Goal: Task Accomplishment & Management: Manage account settings

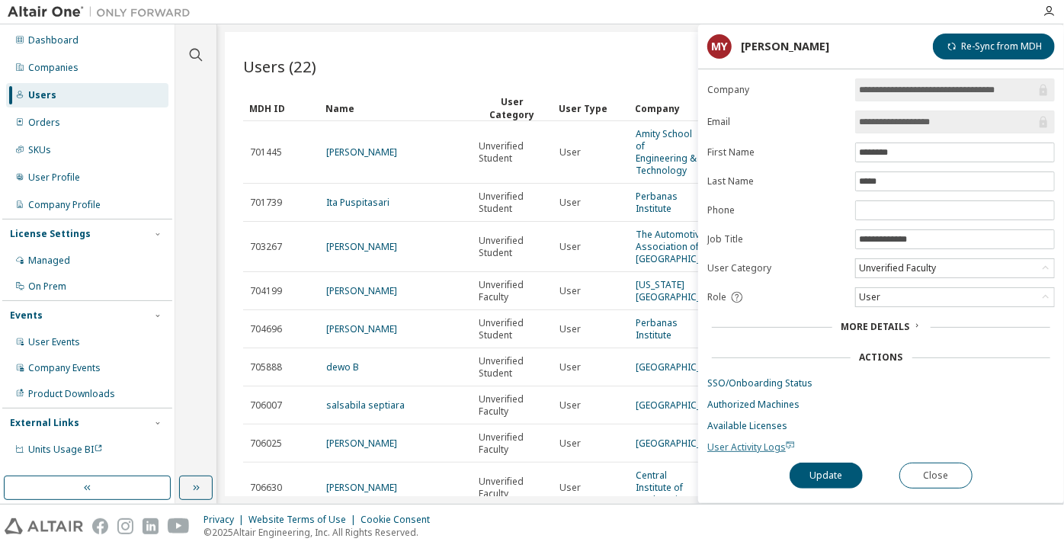
scroll to position [770, 0]
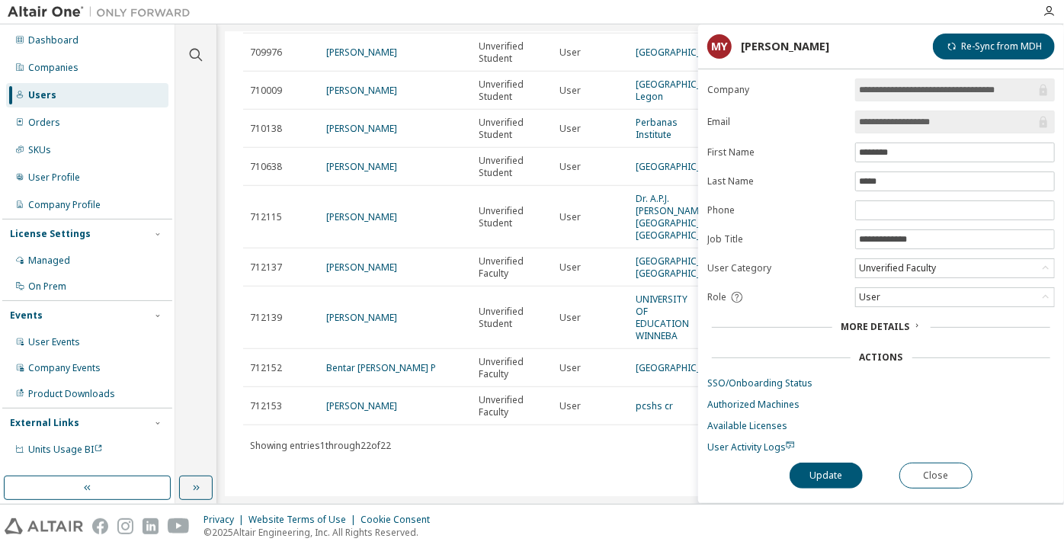
drag, startPoint x: 943, startPoint y: 126, endPoint x: 900, endPoint y: 123, distance: 42.7
click at [900, 123] on input "**********" at bounding box center [947, 121] width 177 height 15
click at [933, 465] on button "Close" at bounding box center [935, 475] width 73 height 26
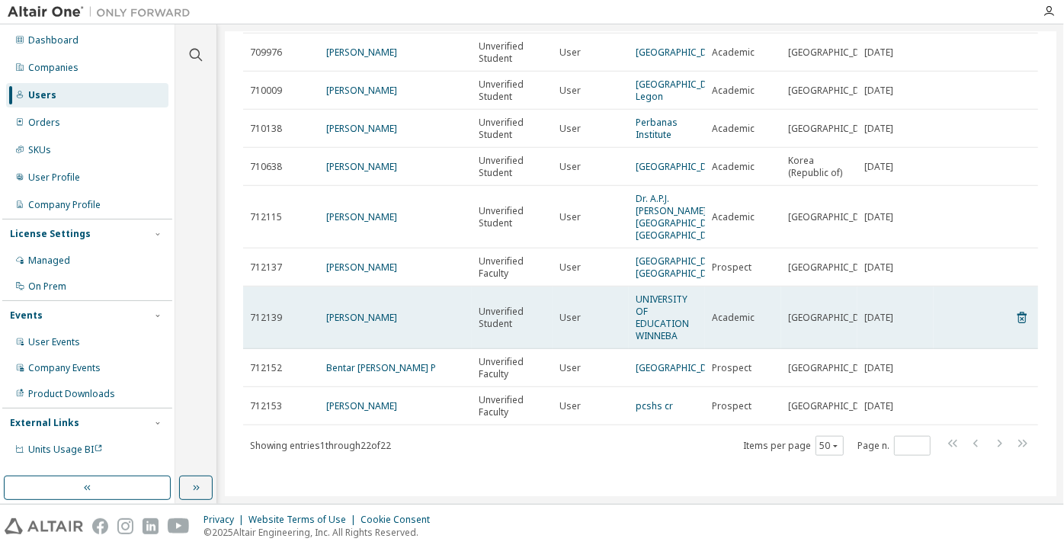
click at [376, 330] on td "[PERSON_NAME]" at bounding box center [395, 317] width 152 height 62
click at [372, 324] on link "[PERSON_NAME]" at bounding box center [361, 317] width 71 height 13
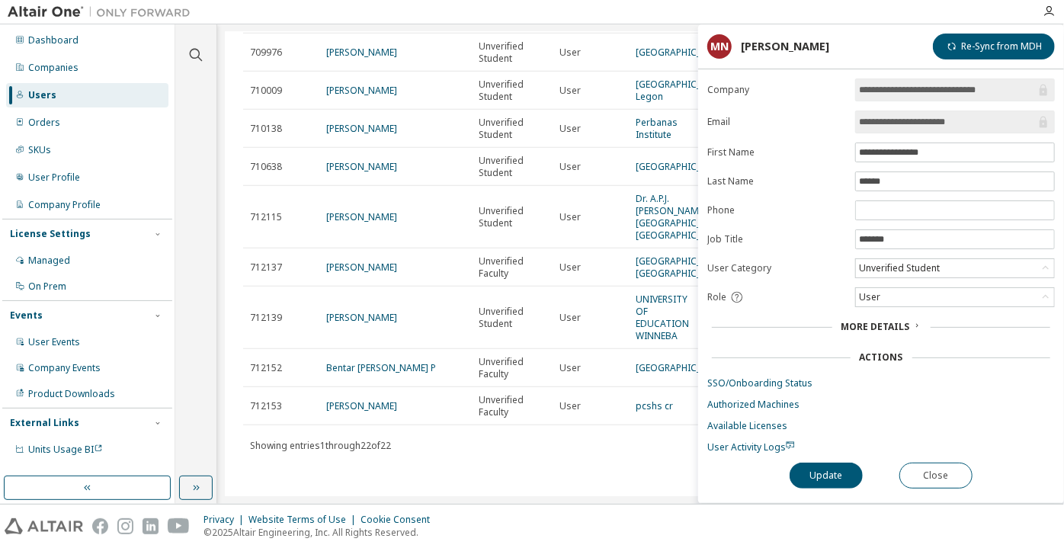
drag, startPoint x: 974, startPoint y: 124, endPoint x: 915, endPoint y: 125, distance: 58.7
click at [915, 125] on input "**********" at bounding box center [947, 121] width 177 height 15
click at [912, 123] on input "**********" at bounding box center [947, 121] width 177 height 15
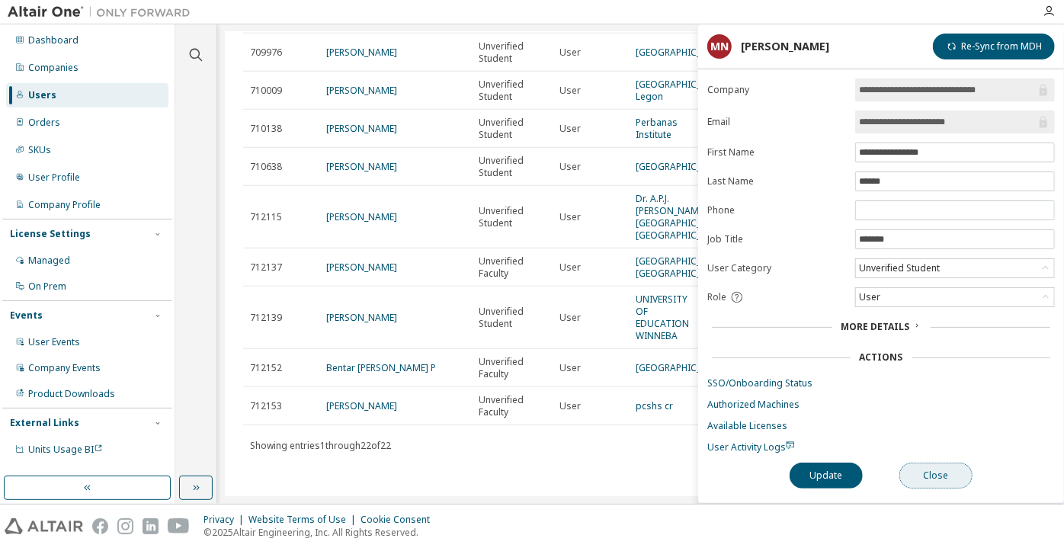
click at [924, 466] on button "Close" at bounding box center [935, 475] width 73 height 26
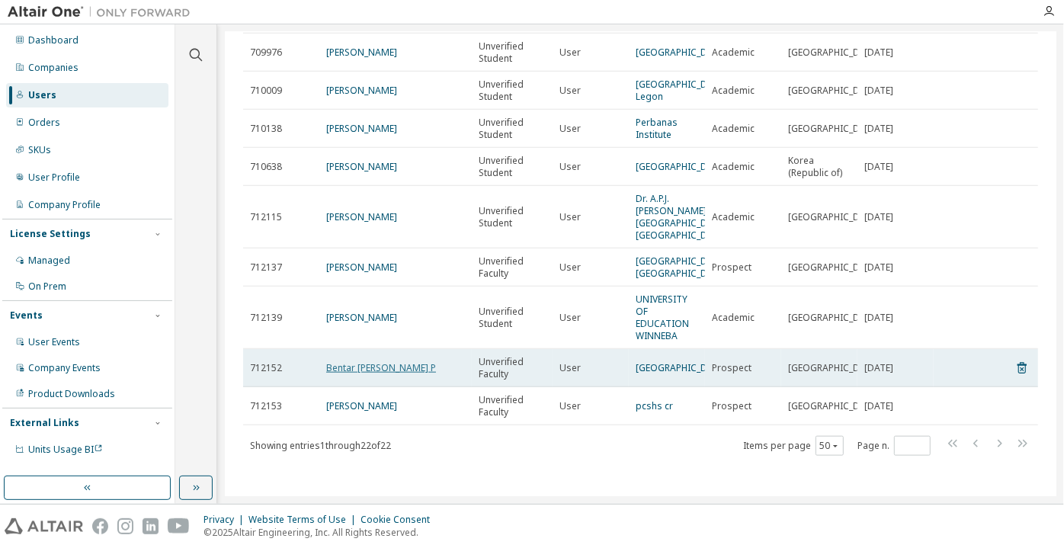
click at [392, 374] on link "Bentar [PERSON_NAME] P" at bounding box center [381, 367] width 110 height 13
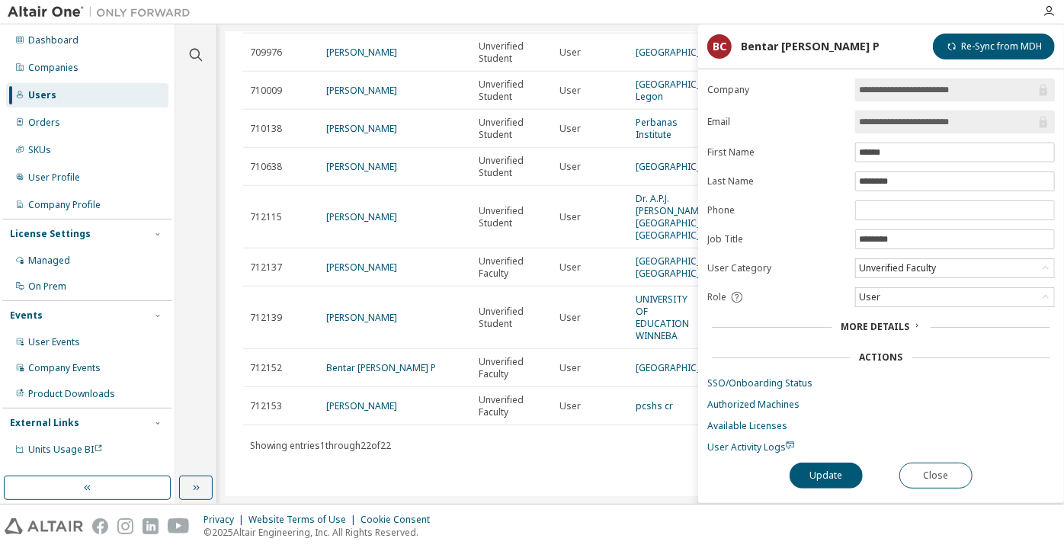
drag, startPoint x: 987, startPoint y: 115, endPoint x: 929, endPoint y: 121, distance: 59.0
click at [929, 121] on input "**********" at bounding box center [947, 121] width 177 height 15
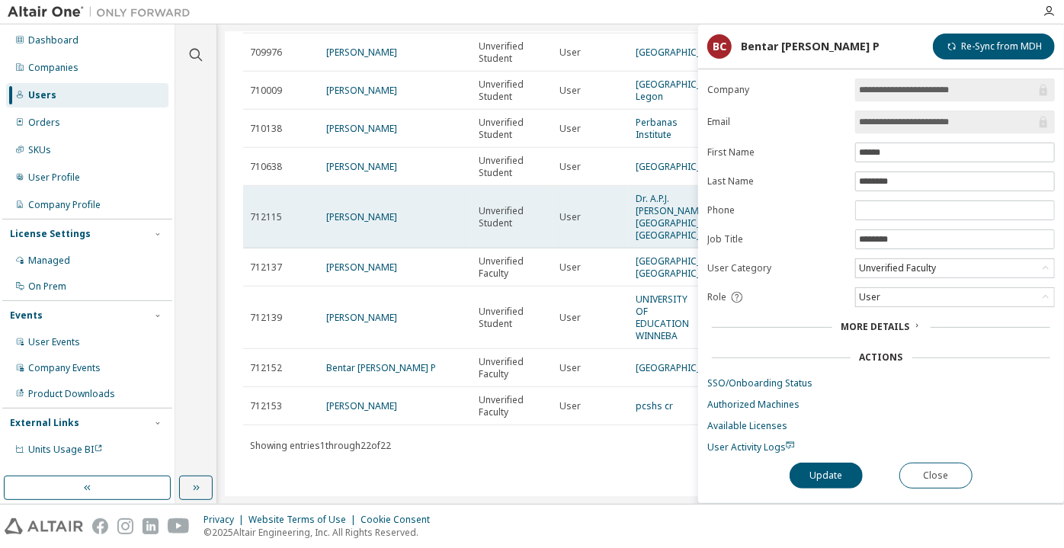
scroll to position [788, 0]
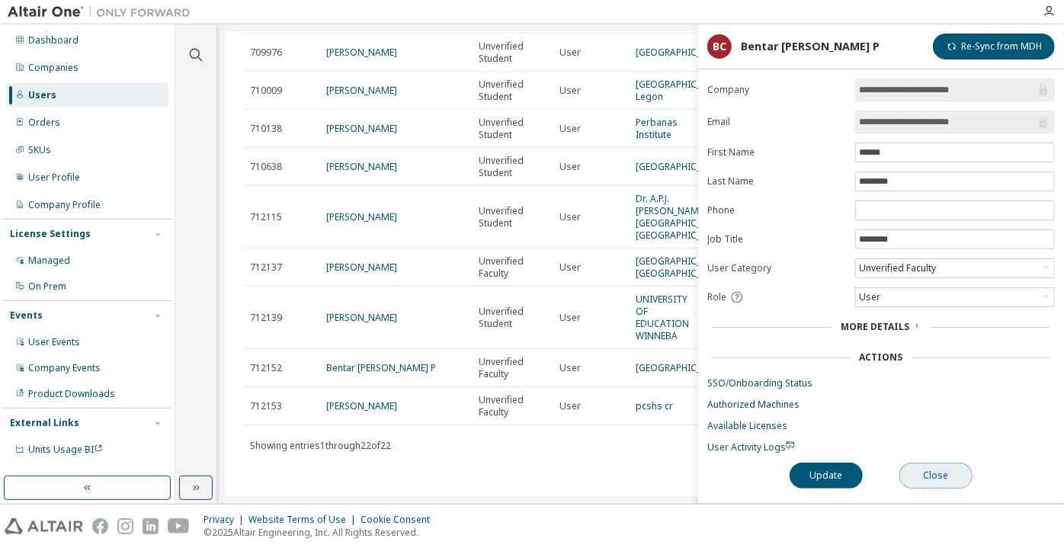
click at [937, 481] on button "Close" at bounding box center [935, 475] width 73 height 26
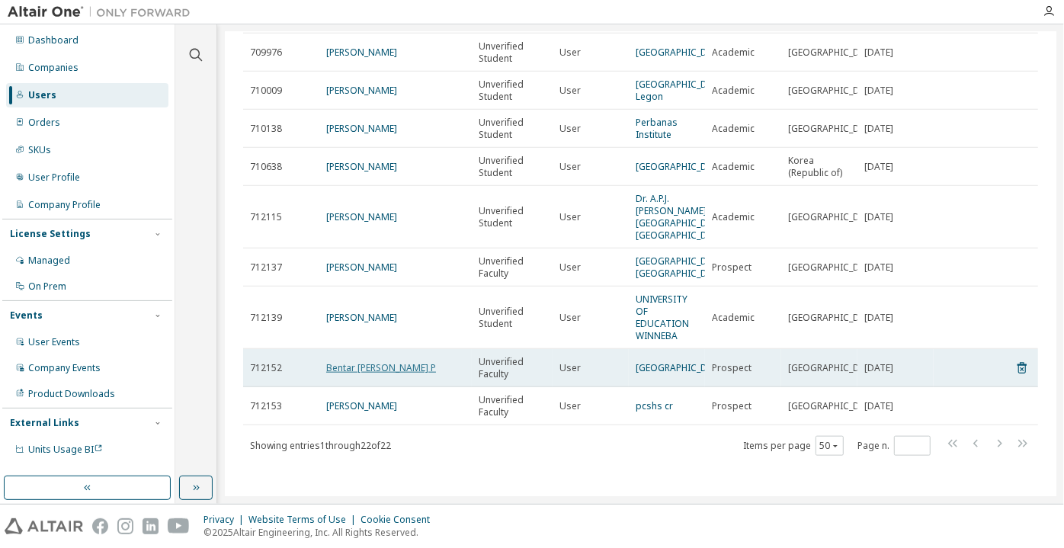
click at [361, 363] on link "Bentar [PERSON_NAME] P" at bounding box center [381, 367] width 110 height 13
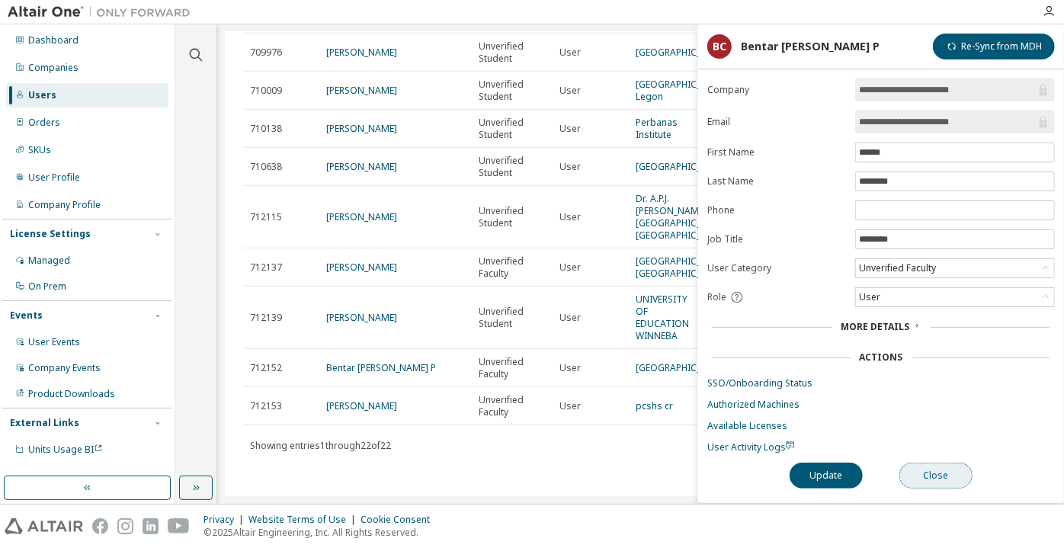
click at [936, 478] on button "Close" at bounding box center [935, 475] width 73 height 26
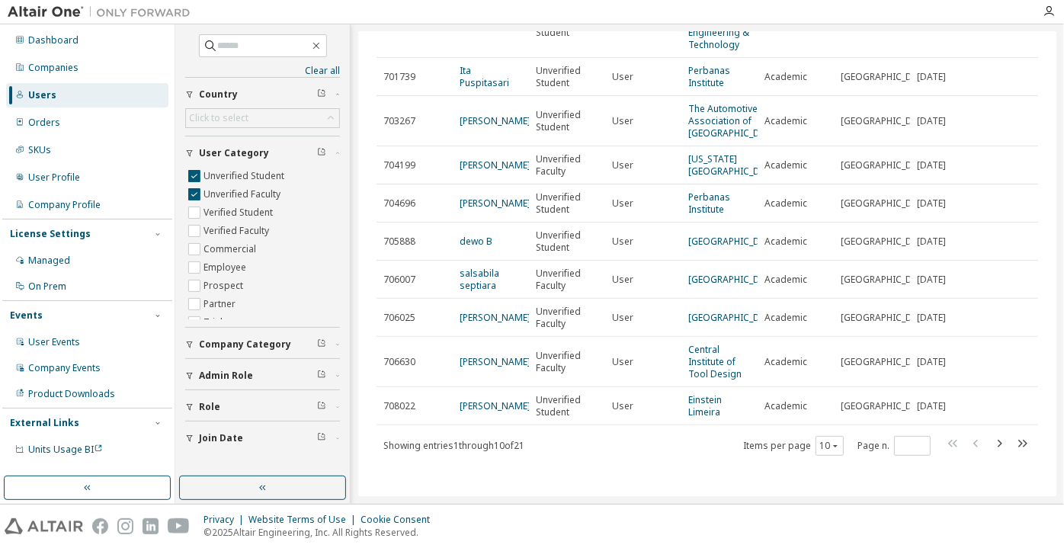
scroll to position [184, 0]
click at [837, 459] on div "Users (21) Import From CSV Export To CSV Clear Load Save Save As Field Operator…" at bounding box center [707, 264] width 698 height 464
click at [831, 447] on icon "button" at bounding box center [835, 445] width 9 height 9
click at [796, 419] on div "100" at bounding box center [823, 426] width 122 height 18
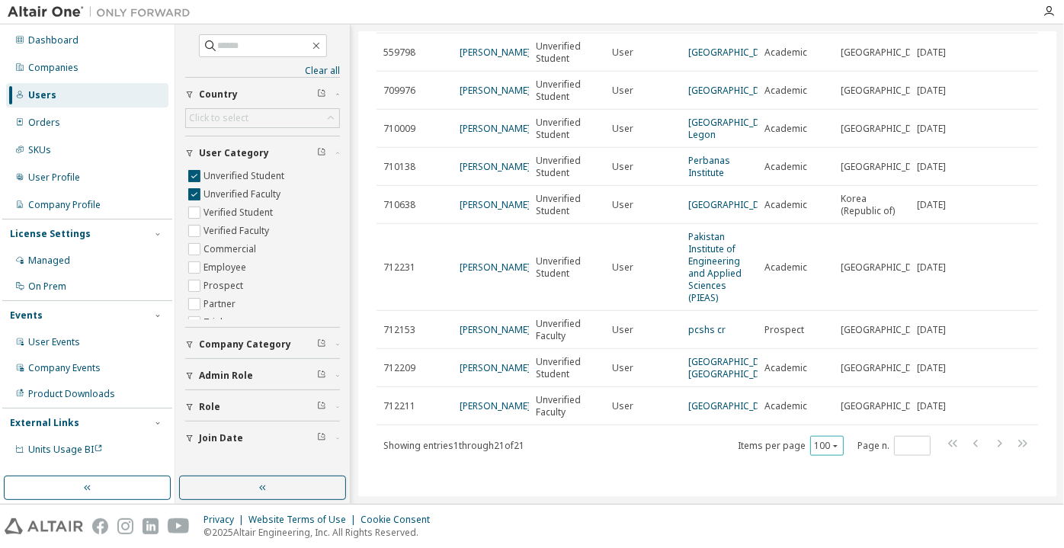
scroll to position [600, 0]
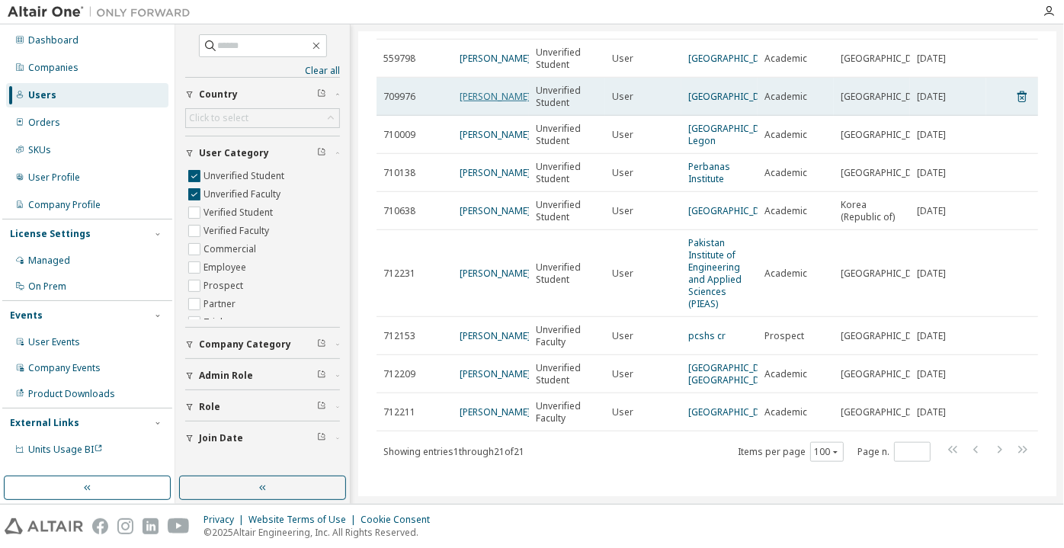
click at [495, 103] on link "[PERSON_NAME]" at bounding box center [494, 96] width 71 height 13
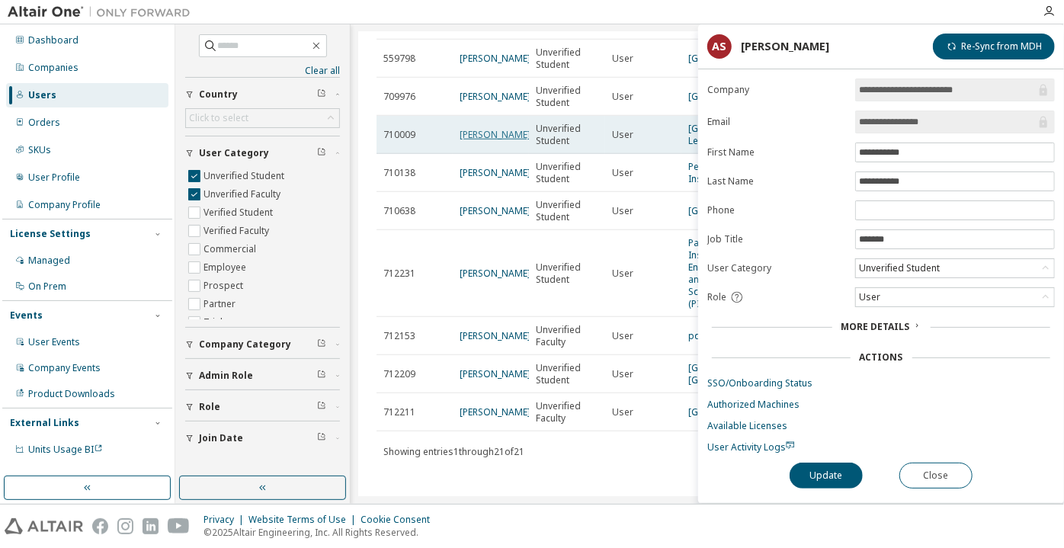
click at [489, 141] on link "[PERSON_NAME]" at bounding box center [494, 134] width 71 height 13
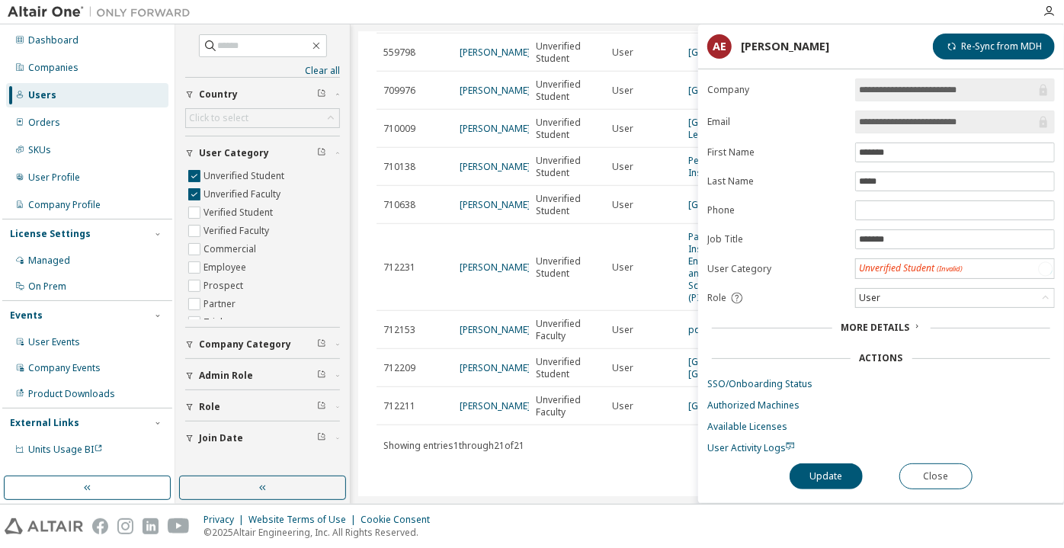
scroll to position [738, 0]
click at [642, 466] on div "Users (21) Import From CSV Export To CSV Clear Load Save Save As Field Operator…" at bounding box center [707, 264] width 698 height 464
click at [921, 483] on button "Close" at bounding box center [935, 475] width 73 height 26
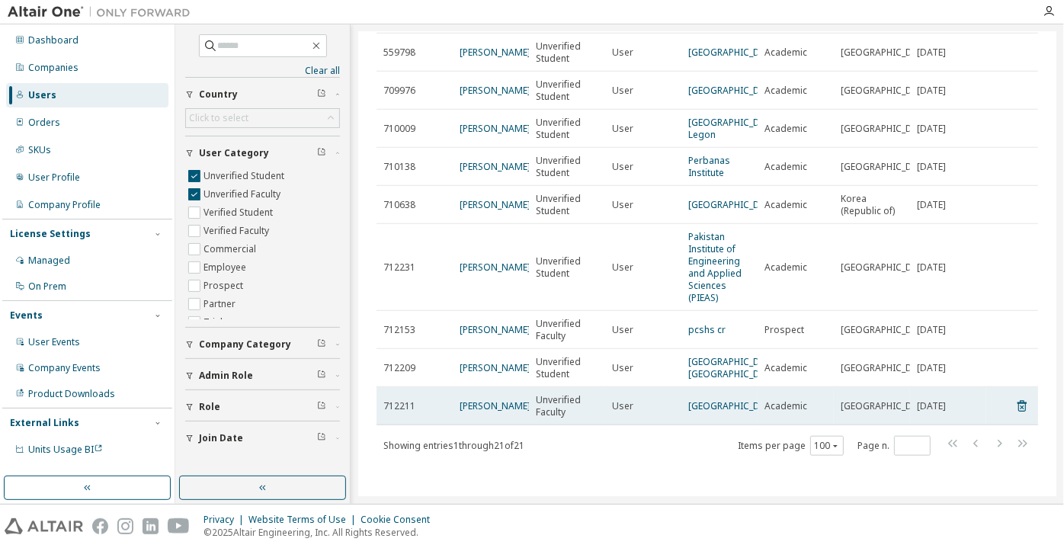
click at [486, 398] on td "Ikhsan Rizki" at bounding box center [491, 406] width 76 height 38
click at [488, 405] on link "Ikhsan Rizki" at bounding box center [494, 405] width 71 height 13
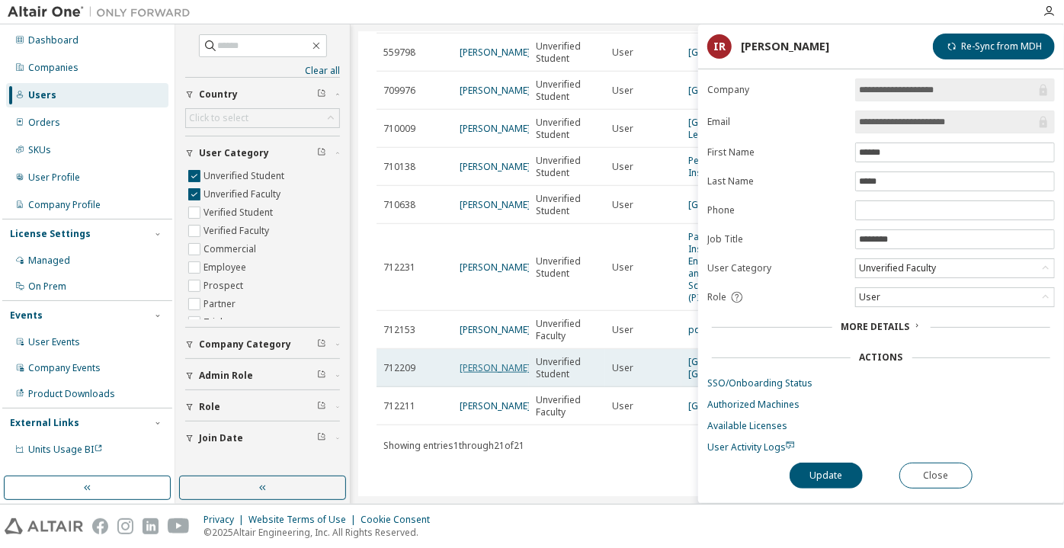
click at [463, 361] on link "james bond" at bounding box center [494, 367] width 71 height 13
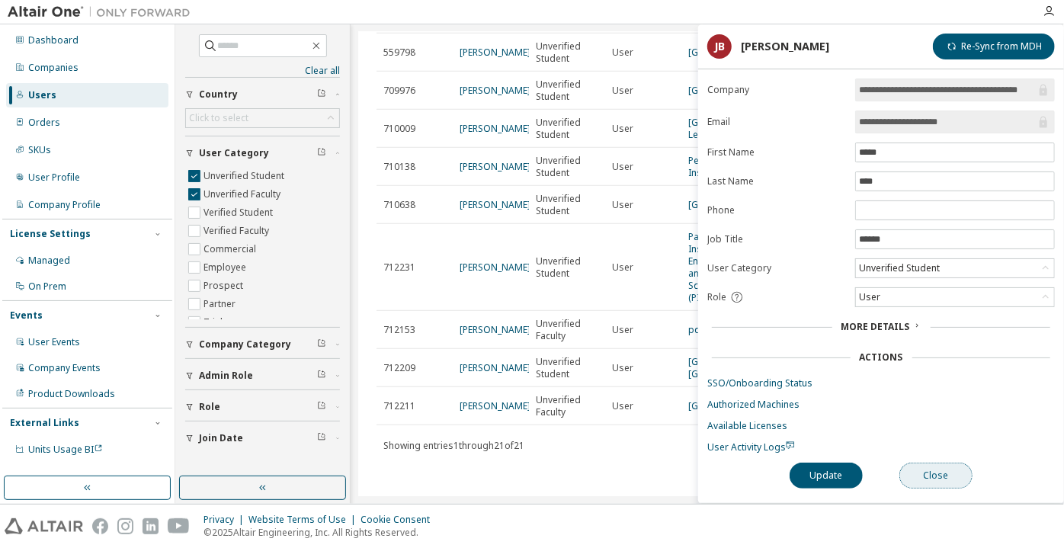
click at [918, 481] on button "Close" at bounding box center [935, 475] width 73 height 26
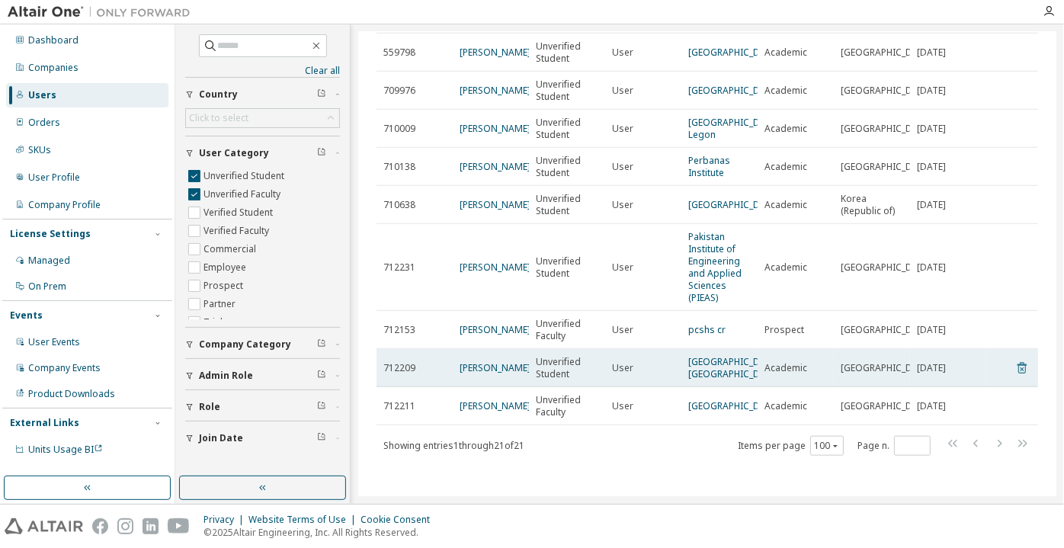
click at [1017, 363] on icon at bounding box center [1021, 368] width 9 height 11
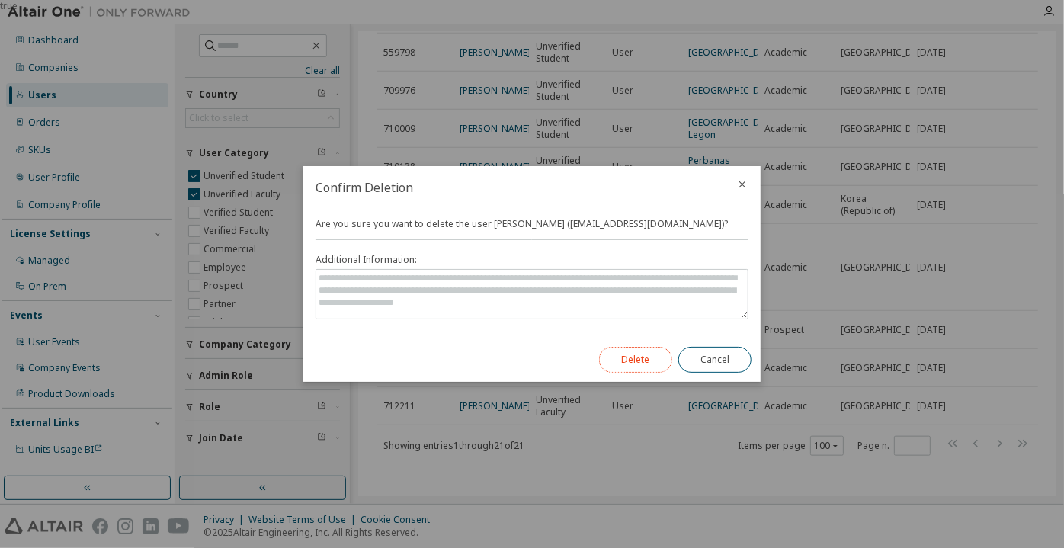
click at [662, 361] on button "Delete" at bounding box center [635, 360] width 73 height 26
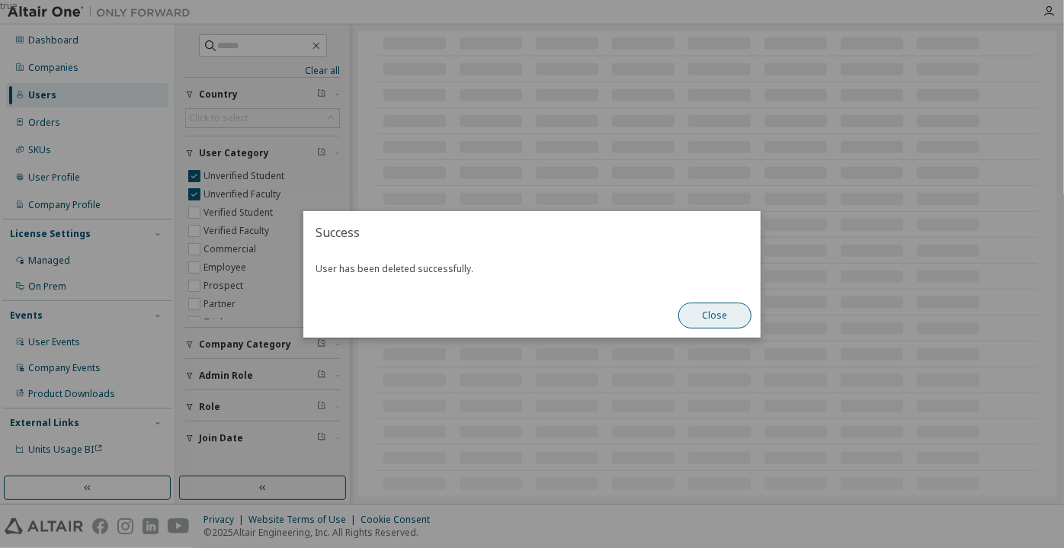
click at [699, 320] on button "Close" at bounding box center [714, 315] width 73 height 26
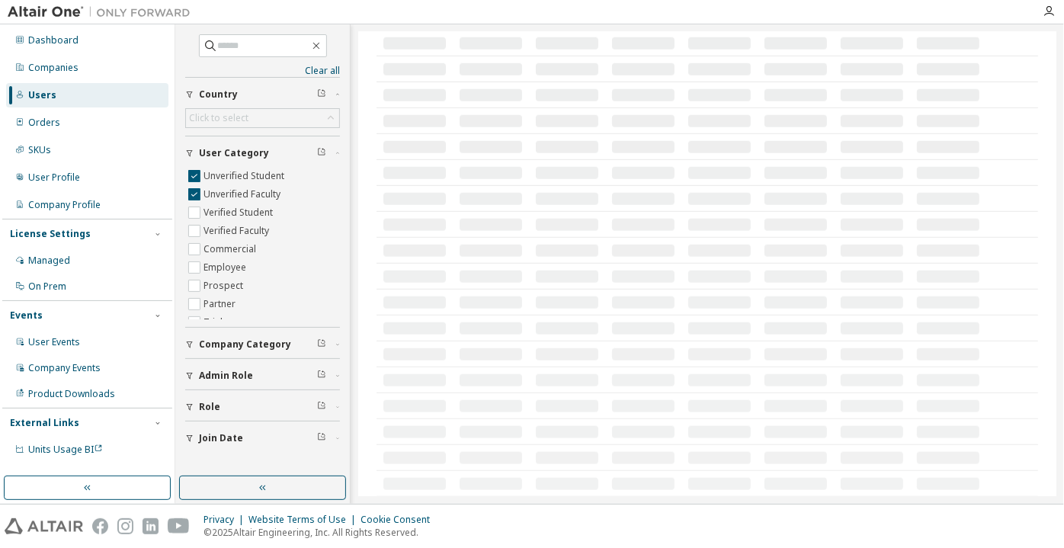
scroll to position [676, 0]
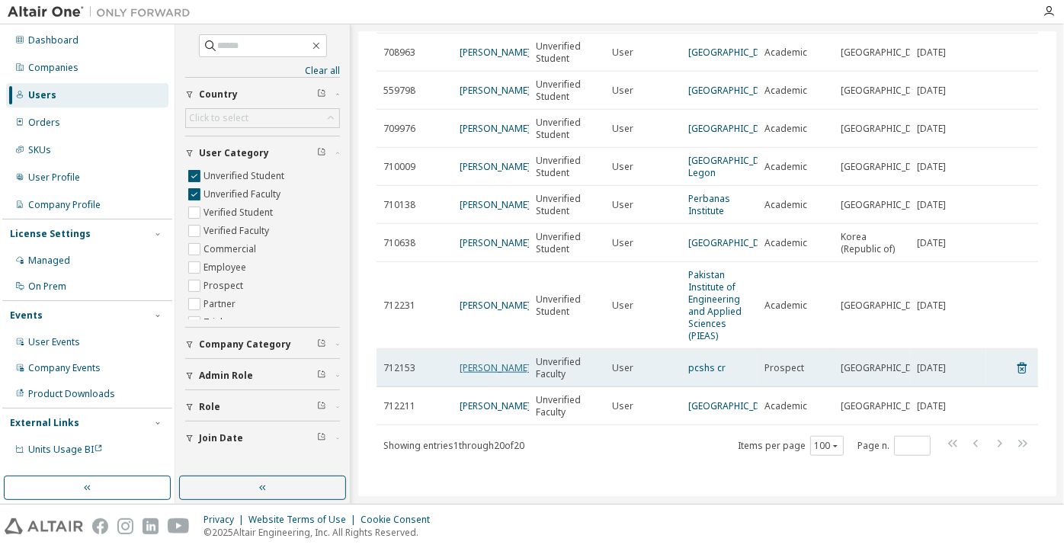
click at [494, 367] on link "[PERSON_NAME]" at bounding box center [494, 367] width 71 height 13
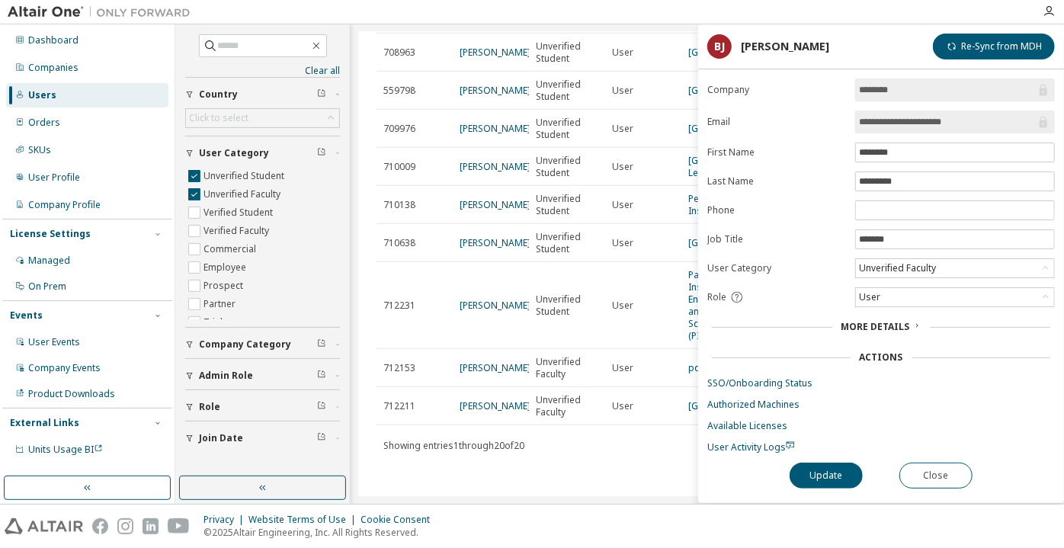
drag, startPoint x: 956, startPoint y: 123, endPoint x: 911, endPoint y: 121, distance: 45.8
click at [911, 121] on input "**********" at bounding box center [947, 121] width 177 height 15
click at [938, 483] on div "**********" at bounding box center [881, 290] width 366 height 424
click at [942, 477] on button "Close" at bounding box center [935, 475] width 73 height 26
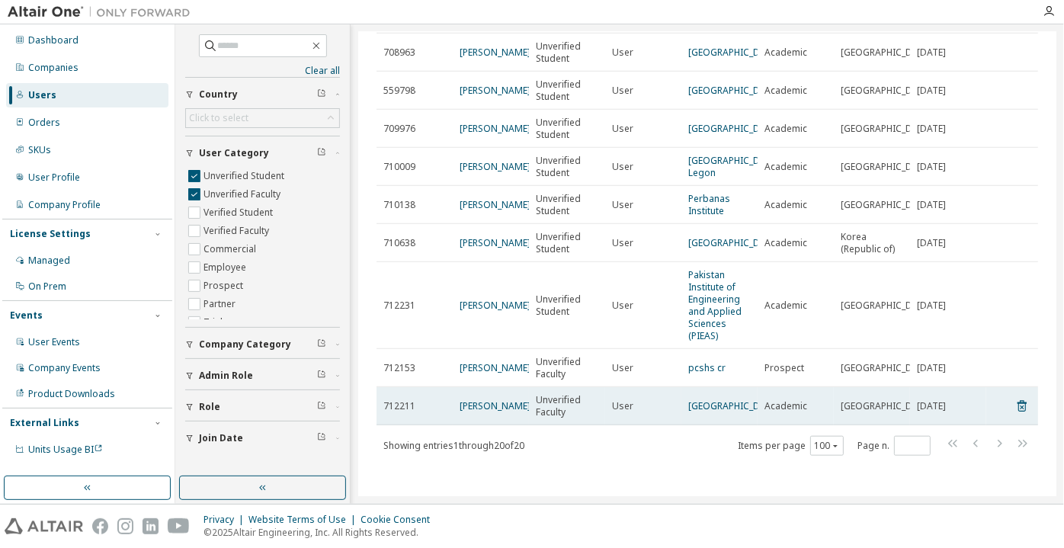
click at [562, 408] on span "Unverified Faculty" at bounding box center [567, 406] width 62 height 24
click at [554, 402] on span "Unverified Faculty" at bounding box center [567, 406] width 62 height 24
click at [557, 398] on span "Unverified Faculty" at bounding box center [567, 406] width 62 height 24
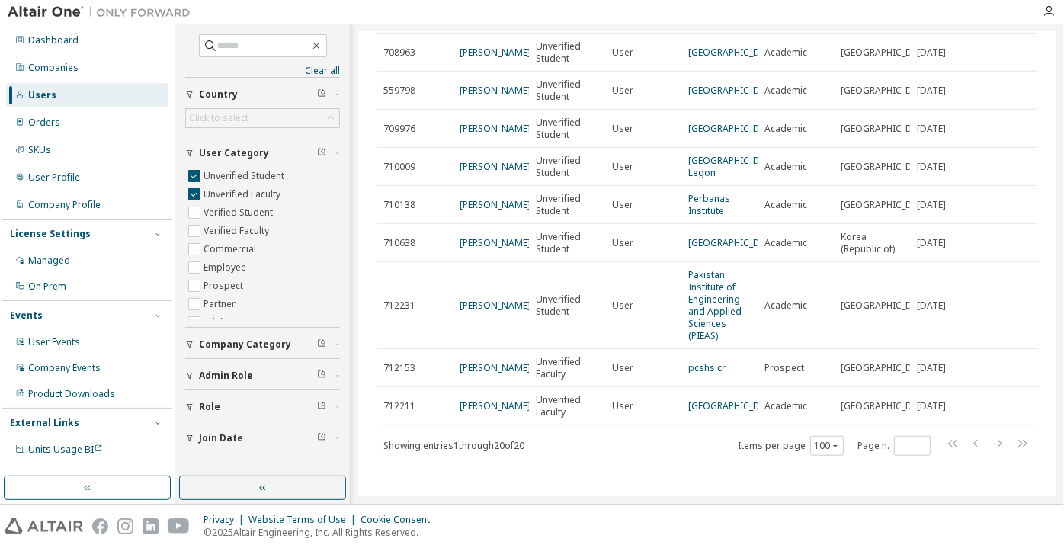
click at [591, 450] on div "Showing entries 1 through 20 of 20 Items per page 100 Page n. *" at bounding box center [706, 445] width 661 height 22
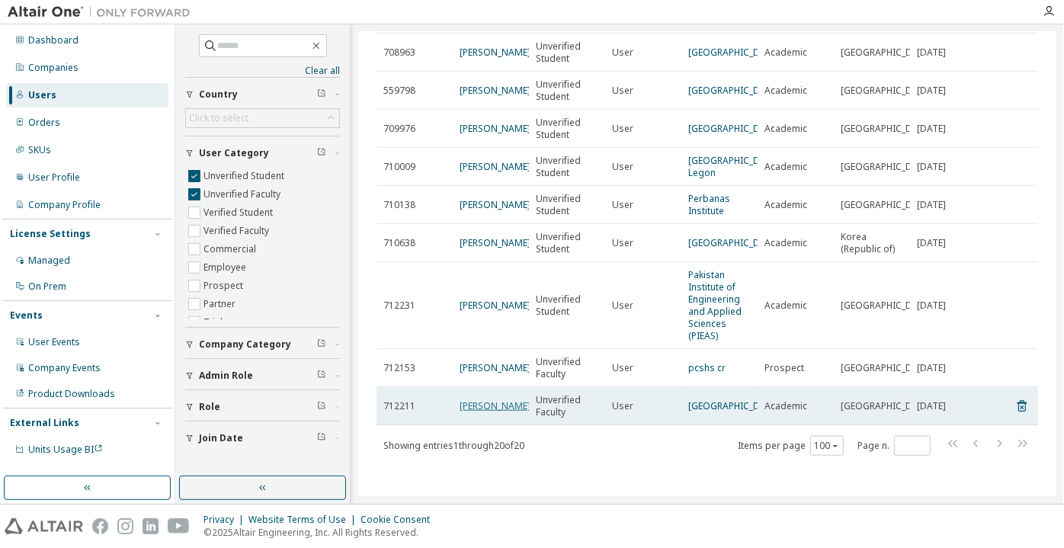
click at [473, 402] on link "Ikhsan Rizki" at bounding box center [494, 405] width 71 height 13
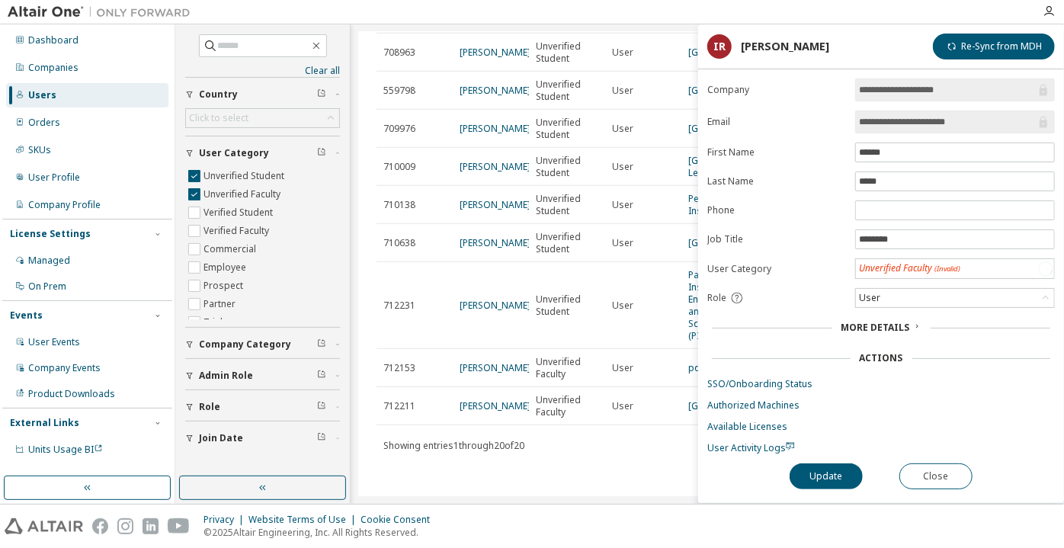
drag, startPoint x: 976, startPoint y: 121, endPoint x: 916, endPoint y: 123, distance: 60.2
click at [916, 123] on input "**********" at bounding box center [947, 121] width 177 height 15
click at [900, 187] on span "*****" at bounding box center [955, 181] width 200 height 20
click at [879, 119] on input "**********" at bounding box center [947, 121] width 177 height 15
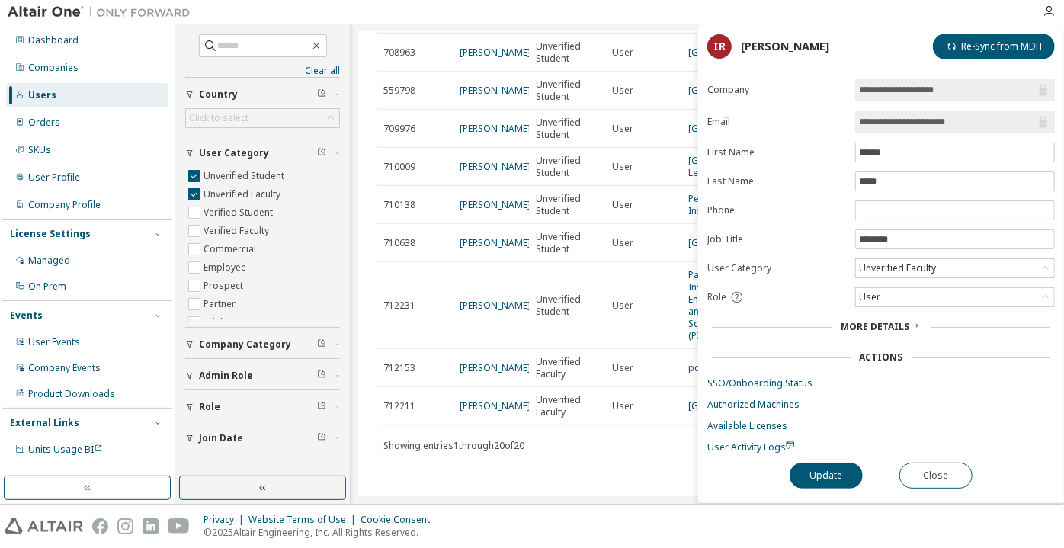
click at [879, 119] on input "**********" at bounding box center [947, 121] width 177 height 15
click at [892, 264] on div "Unverified Faculty" at bounding box center [897, 268] width 82 height 17
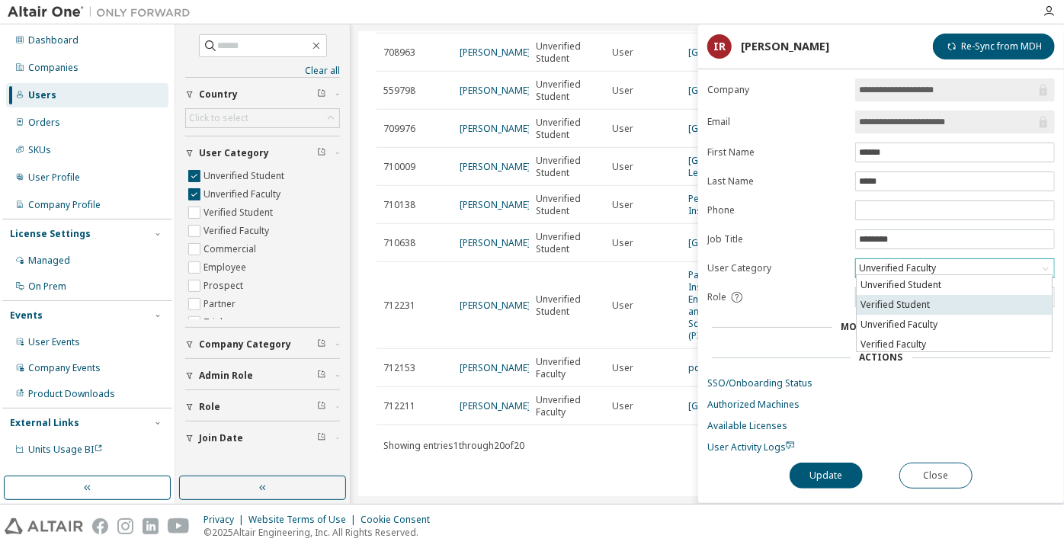
click at [917, 302] on li "Verified Student" at bounding box center [953, 305] width 195 height 20
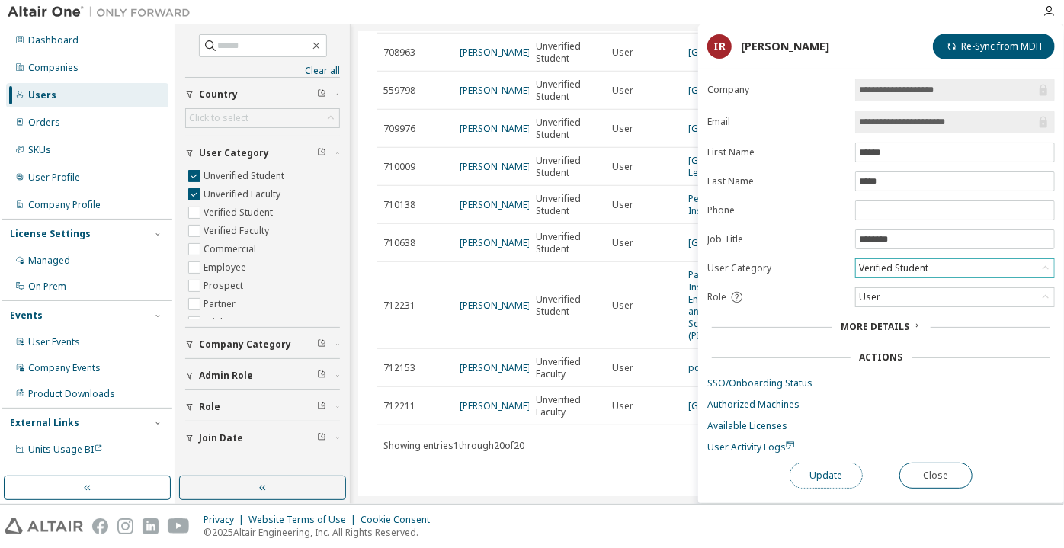
click at [840, 475] on button "Update" at bounding box center [825, 475] width 73 height 26
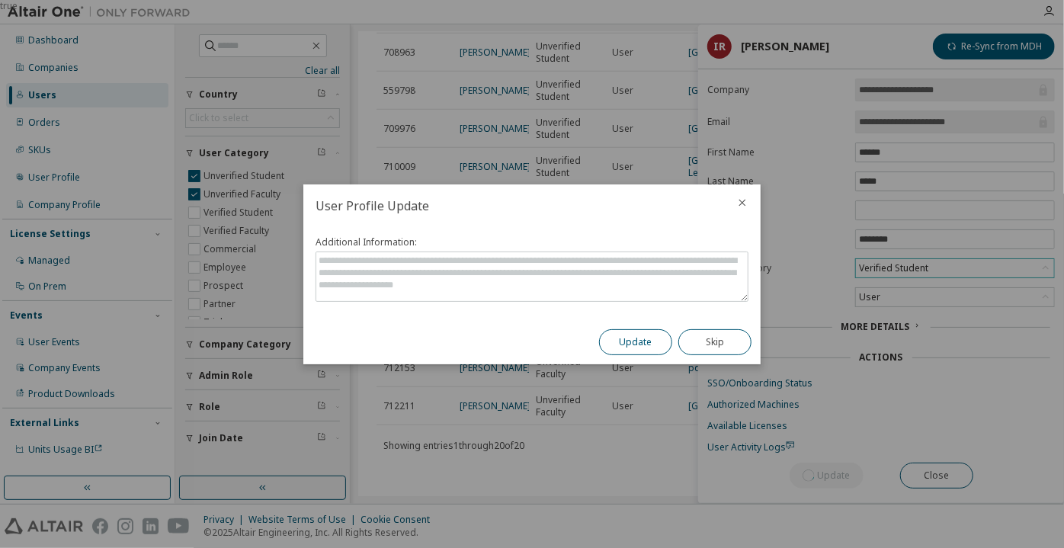
click at [634, 348] on button "Update" at bounding box center [635, 342] width 73 height 26
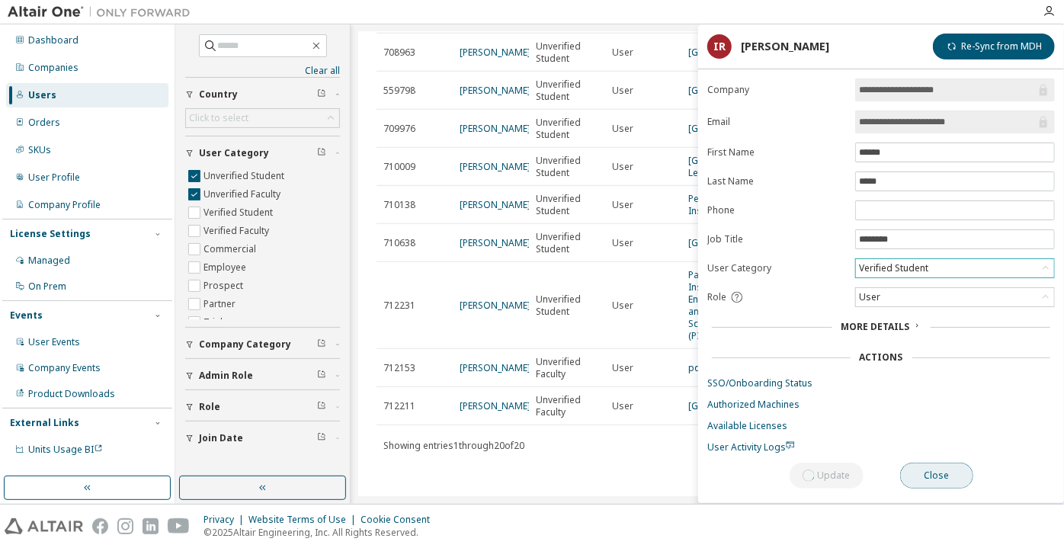
click at [914, 462] on button "Close" at bounding box center [936, 475] width 73 height 26
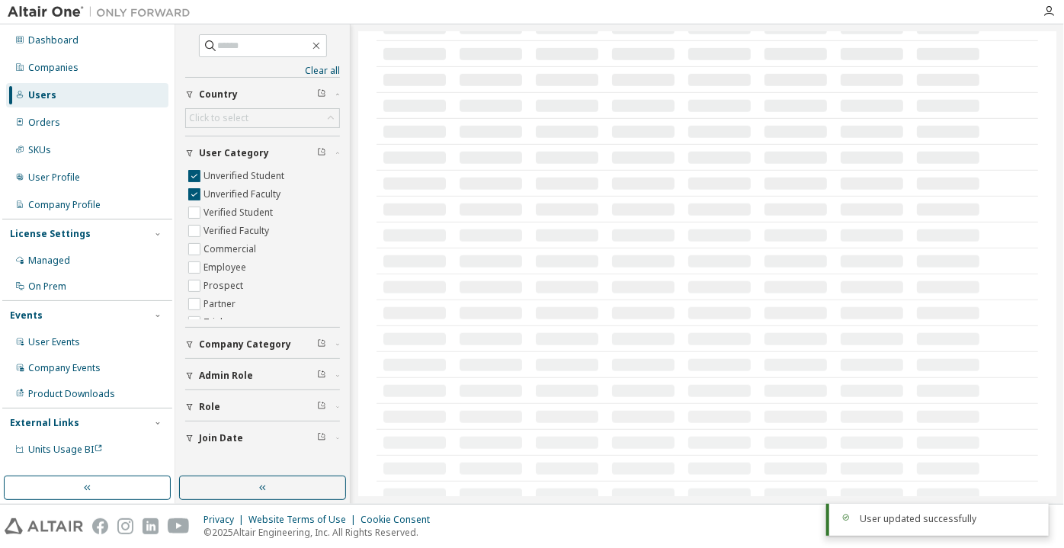
scroll to position [738, 0]
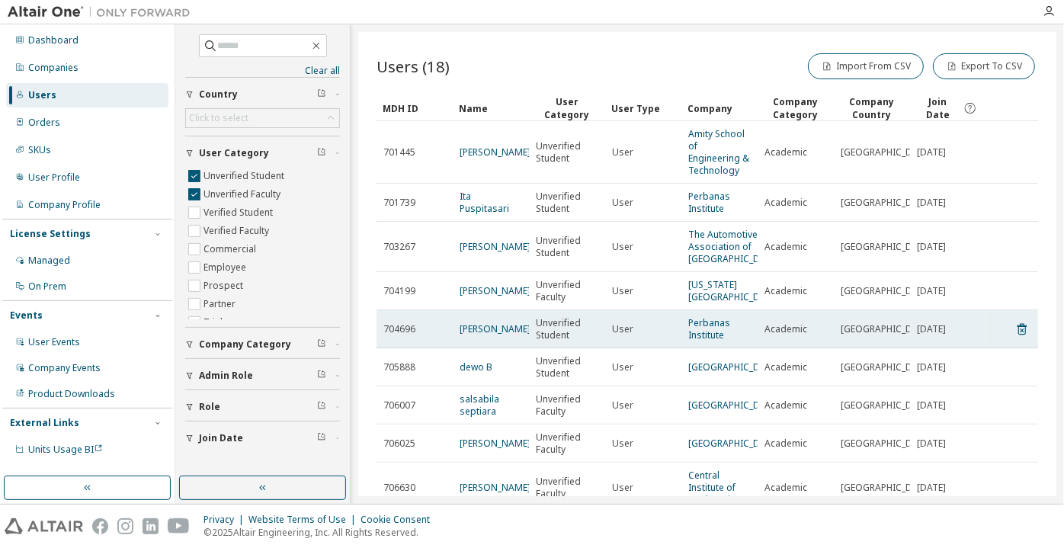
scroll to position [184, 0]
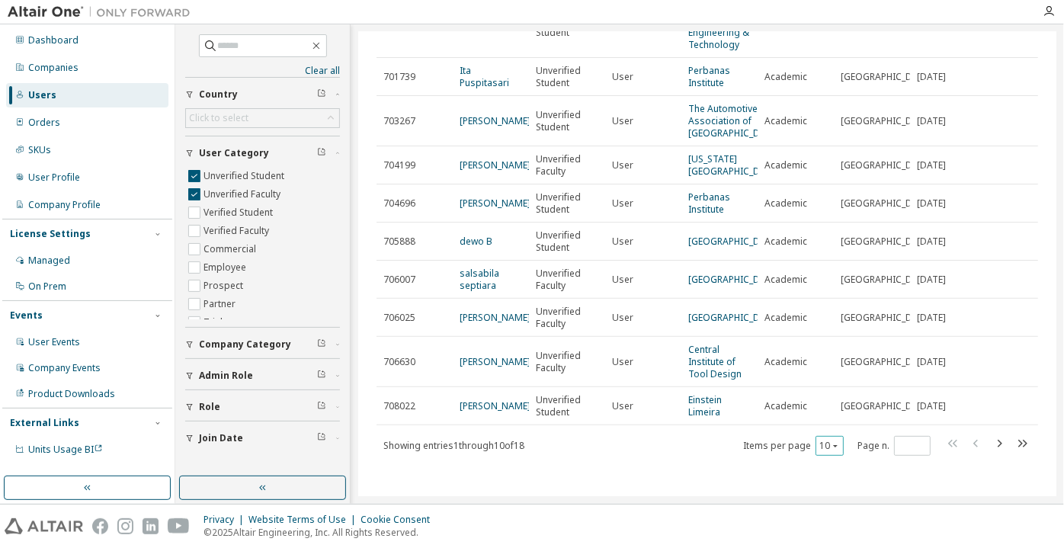
click at [831, 450] on icon "button" at bounding box center [835, 445] width 9 height 9
click at [814, 427] on div "100" at bounding box center [823, 426] width 122 height 18
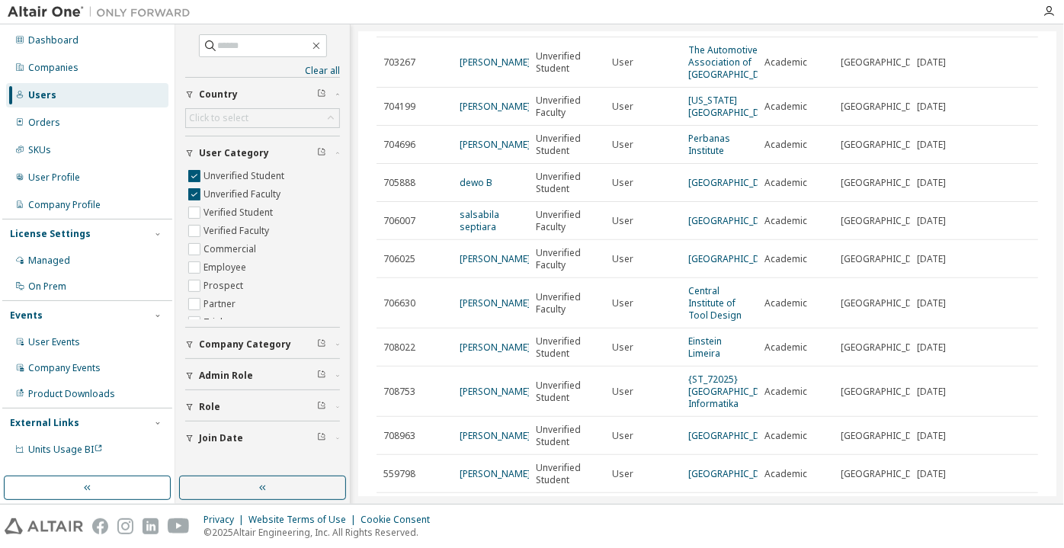
scroll to position [599, 0]
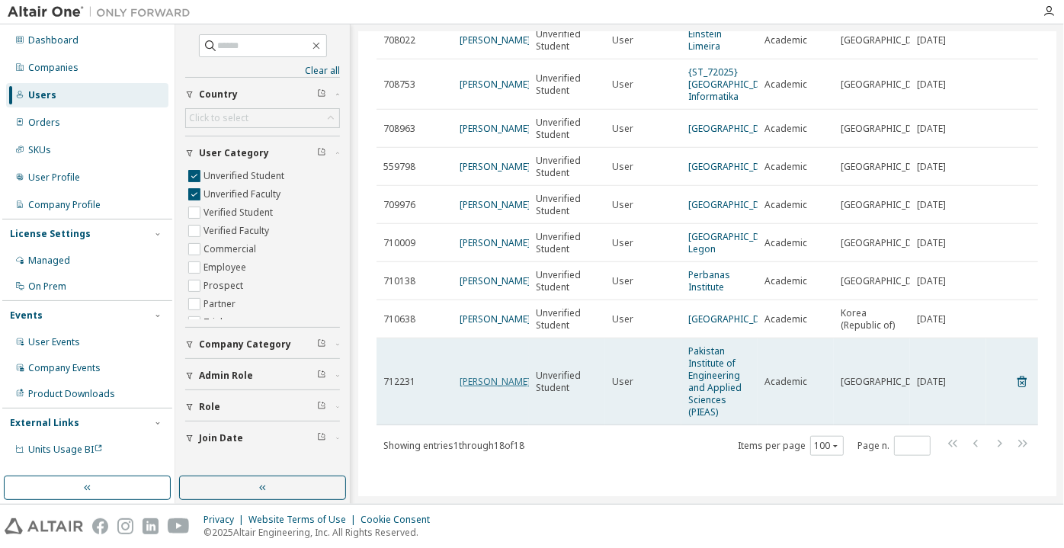
click at [469, 375] on link "[PERSON_NAME]" at bounding box center [494, 381] width 71 height 13
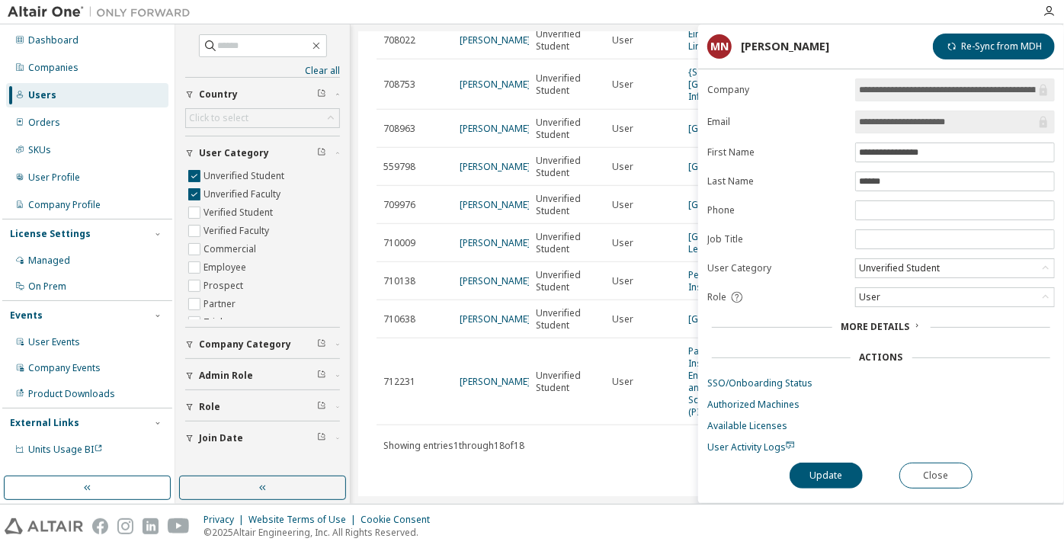
click at [898, 267] on div "Unverified Student" at bounding box center [898, 268] width 85 height 17
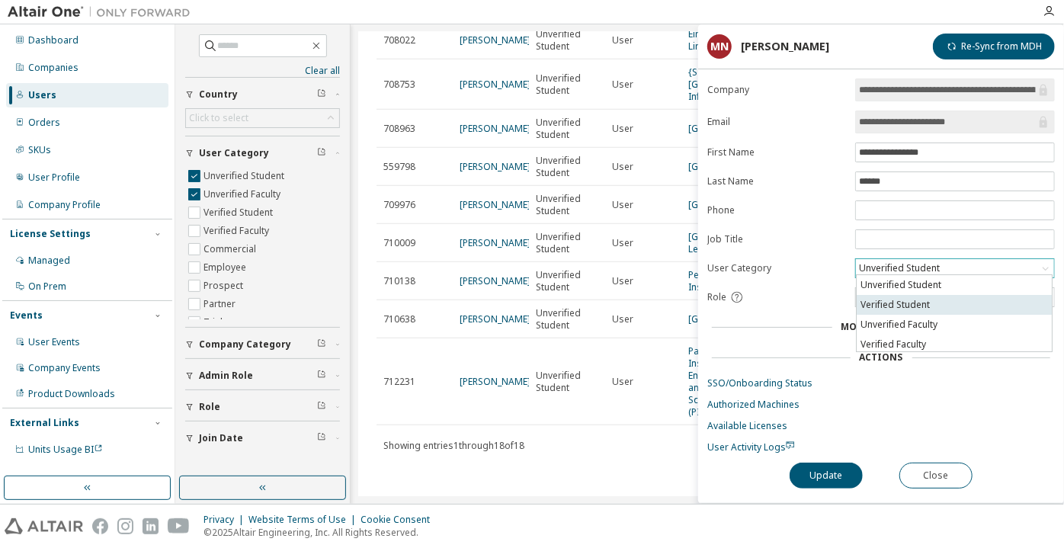
click at [900, 299] on li "Verified Student" at bounding box center [953, 305] width 195 height 20
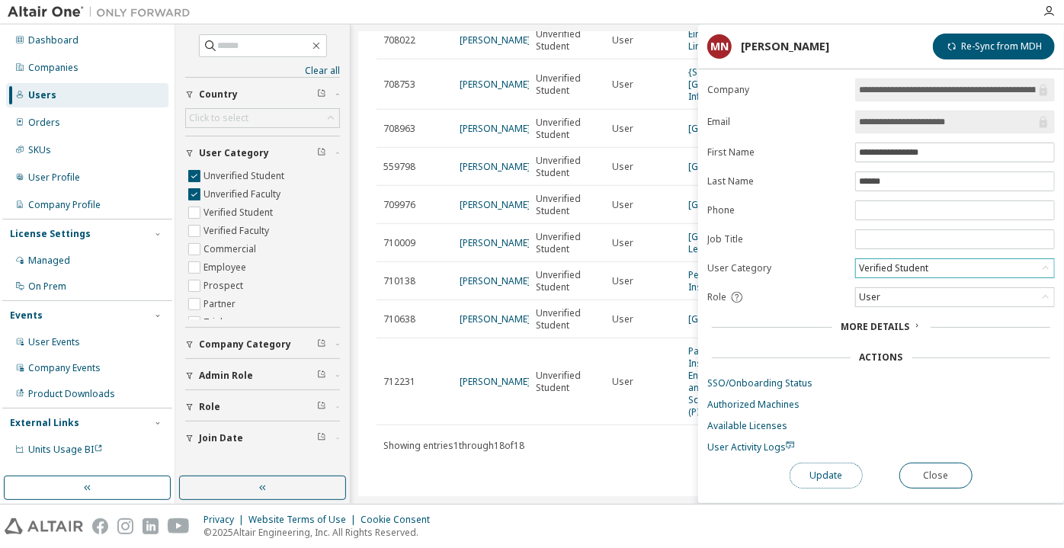
click at [835, 478] on button "Update" at bounding box center [825, 475] width 73 height 26
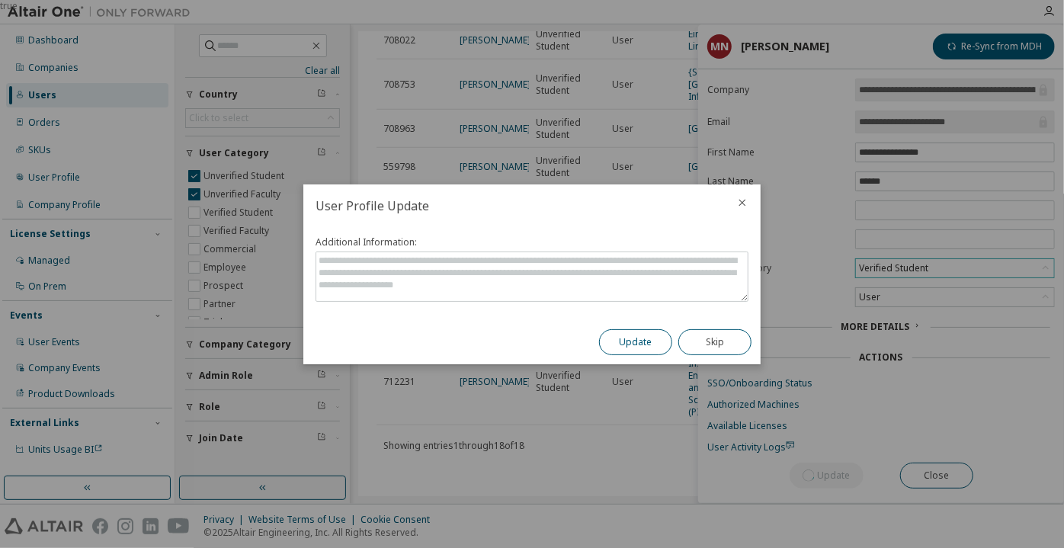
click at [648, 341] on button "Update" at bounding box center [635, 342] width 73 height 26
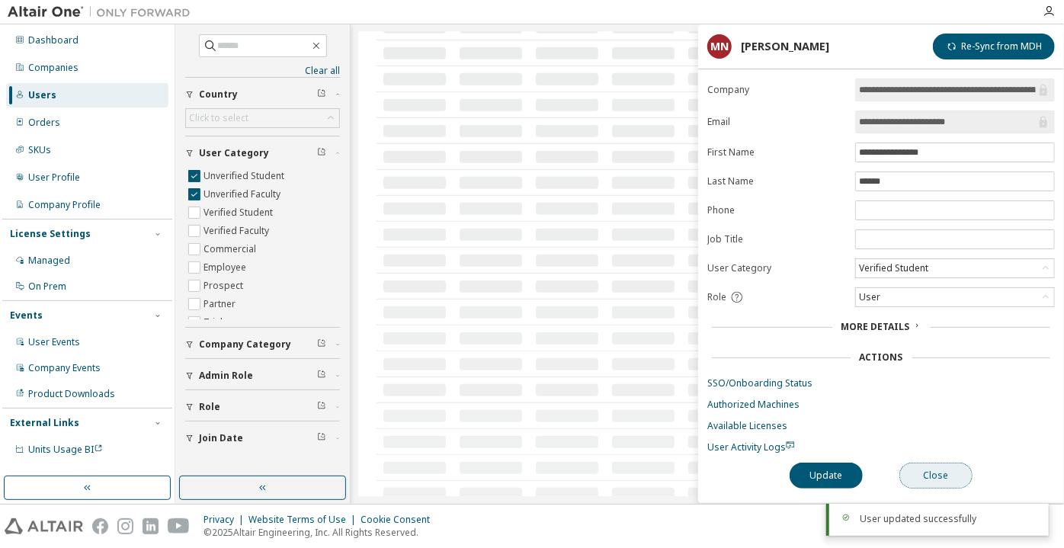
click at [918, 464] on button "Close" at bounding box center [935, 475] width 73 height 26
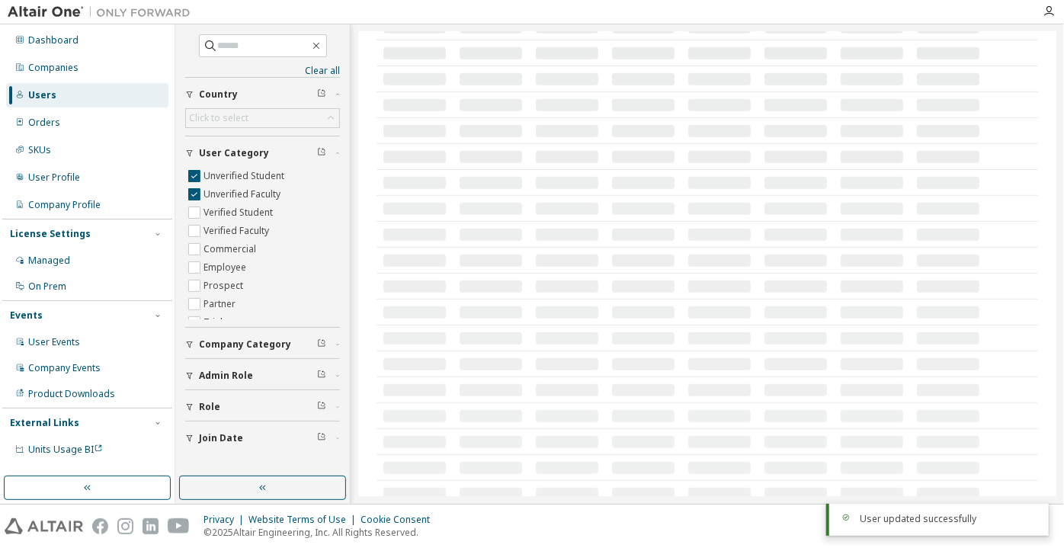
scroll to position [513, 0]
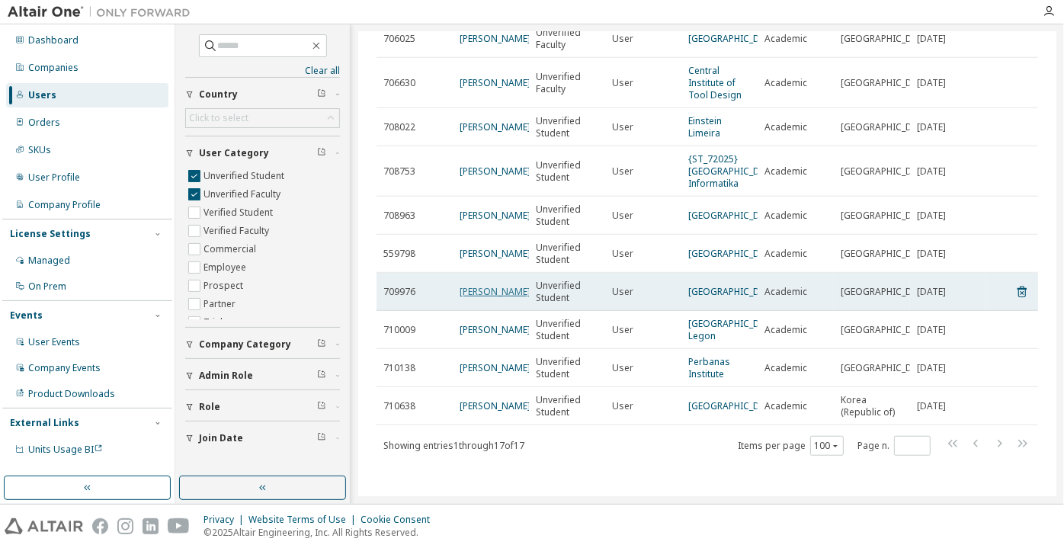
click at [469, 285] on link "[PERSON_NAME]" at bounding box center [494, 291] width 71 height 13
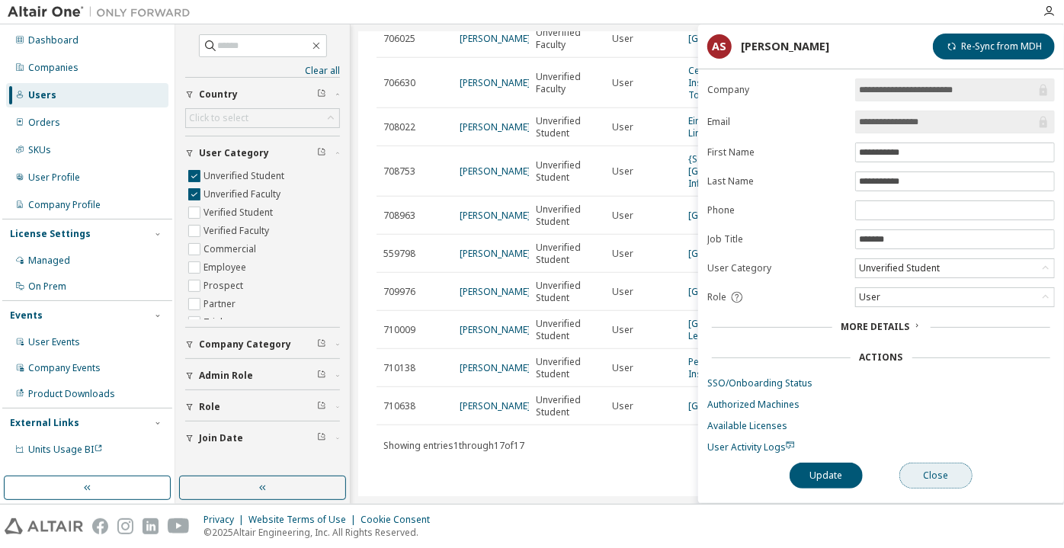
click at [900, 467] on button "Close" at bounding box center [935, 475] width 73 height 26
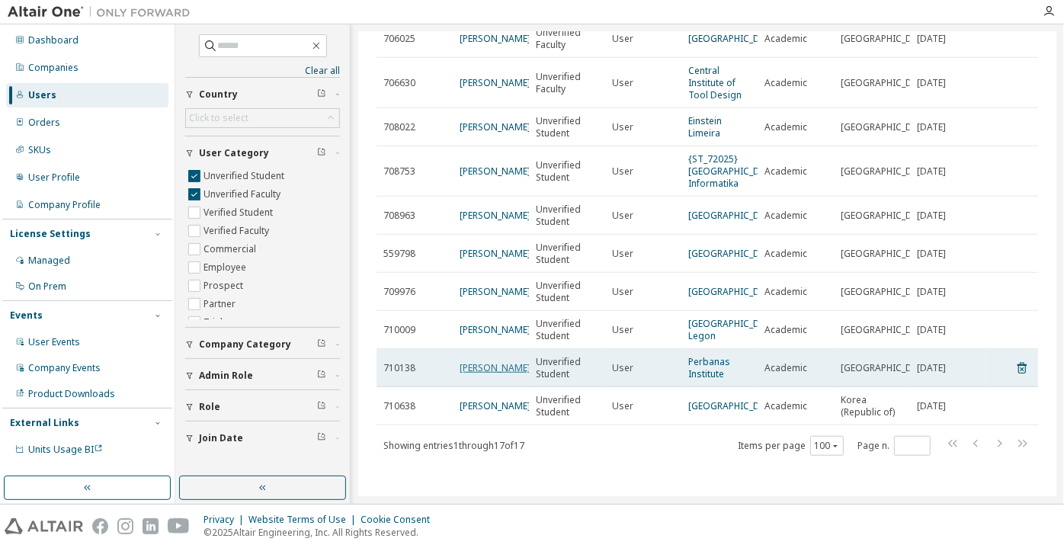
click at [466, 361] on link "[PERSON_NAME]" at bounding box center [494, 367] width 71 height 13
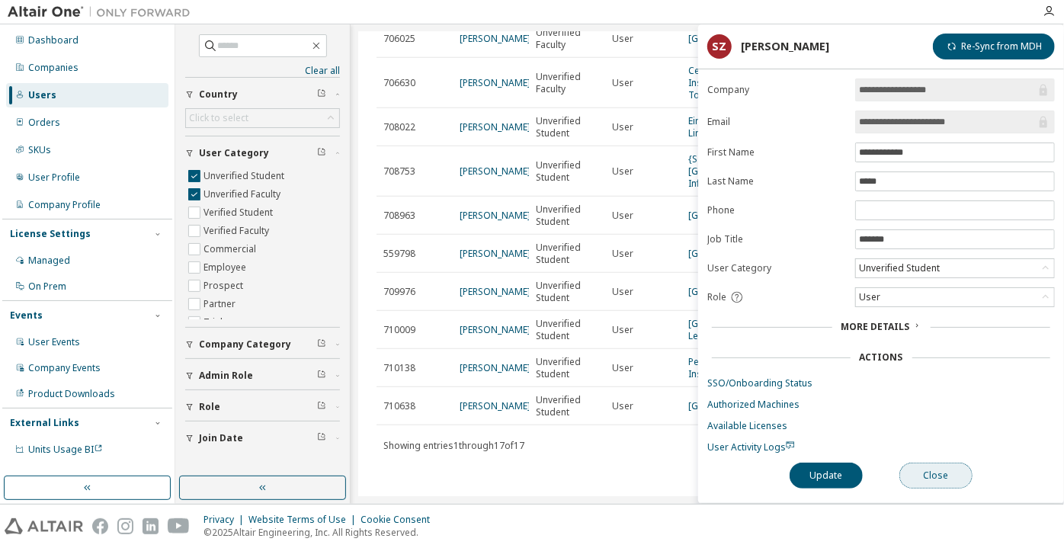
click at [939, 475] on button "Close" at bounding box center [935, 475] width 73 height 26
